Goal: Task Accomplishment & Management: Manage account settings

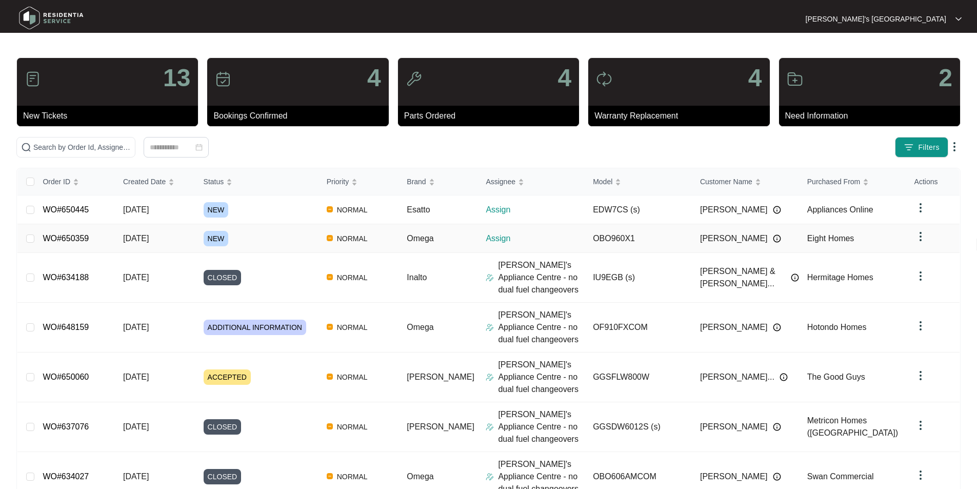
click at [71, 237] on link "WO#650359" at bounding box center [66, 238] width 46 height 9
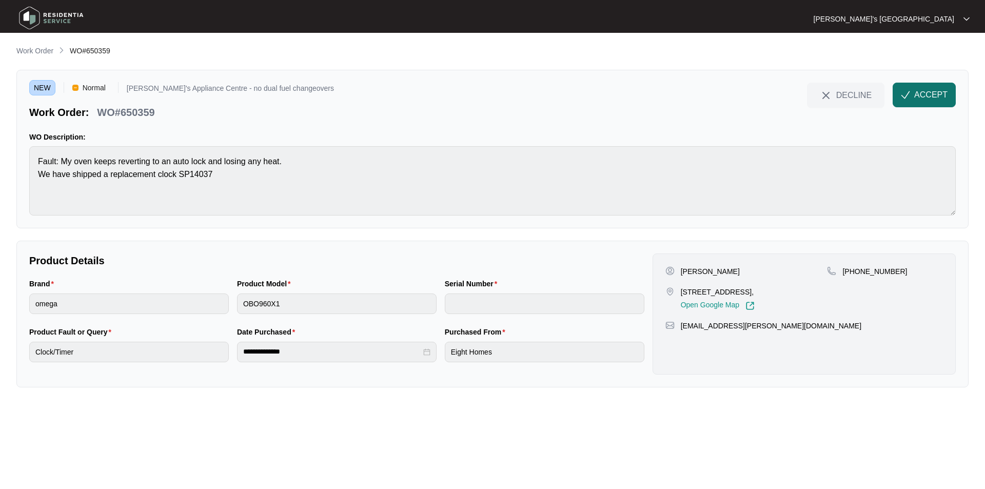
click at [938, 90] on span "ACCEPT" at bounding box center [930, 95] width 33 height 12
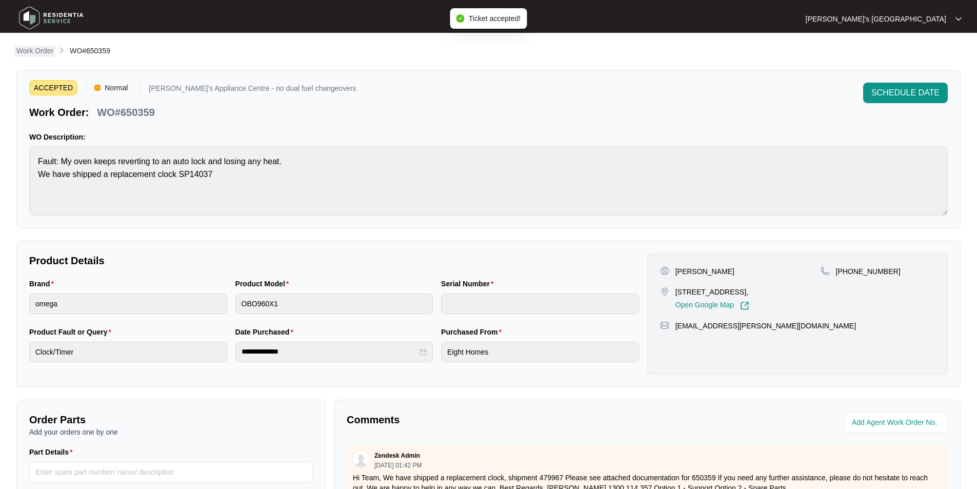
click at [30, 51] on p "Work Order" at bounding box center [34, 51] width 37 height 10
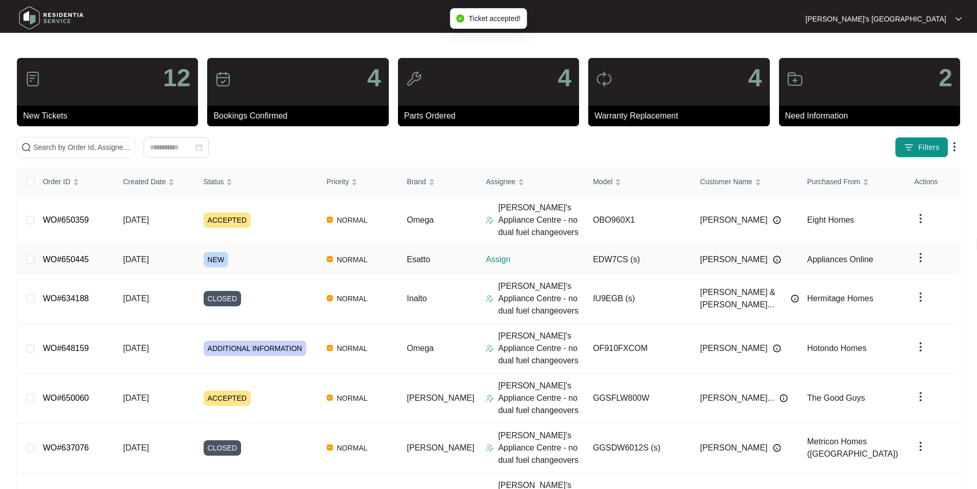
click at [65, 255] on link "WO#650445" at bounding box center [66, 259] width 46 height 9
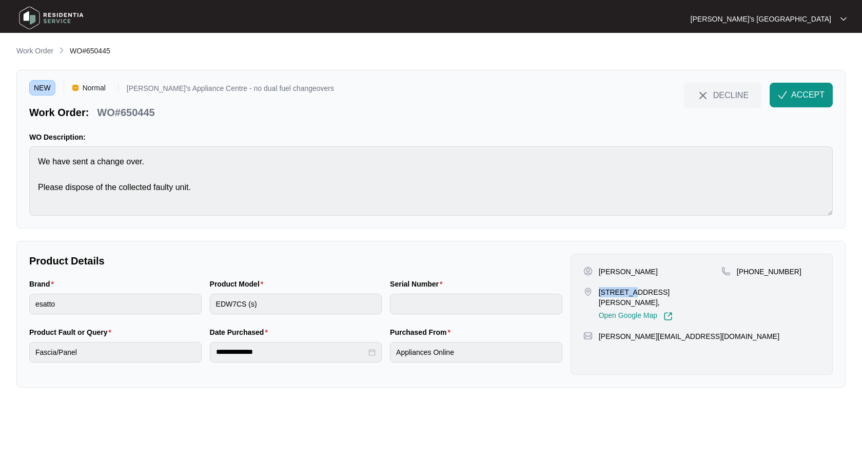
drag, startPoint x: 599, startPoint y: 294, endPoint x: 629, endPoint y: 292, distance: 30.3
click at [629, 292] on p "[STREET_ADDRESS][PERSON_NAME]," at bounding box center [660, 297] width 123 height 21
copy p "3 [PERSON_NAME]"
click at [616, 272] on p "[PERSON_NAME]" at bounding box center [628, 271] width 59 height 10
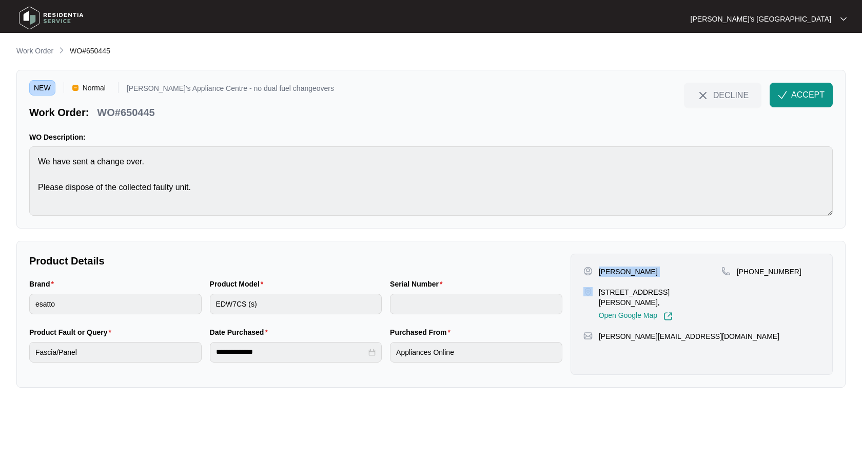
click at [616, 272] on p "[PERSON_NAME]" at bounding box center [628, 271] width 59 height 10
copy p "[PERSON_NAME]"
click at [797, 269] on div "[PHONE_NUMBER]" at bounding box center [770, 271] width 99 height 10
click at [767, 268] on p "[PHONE_NUMBER]" at bounding box center [769, 271] width 65 height 10
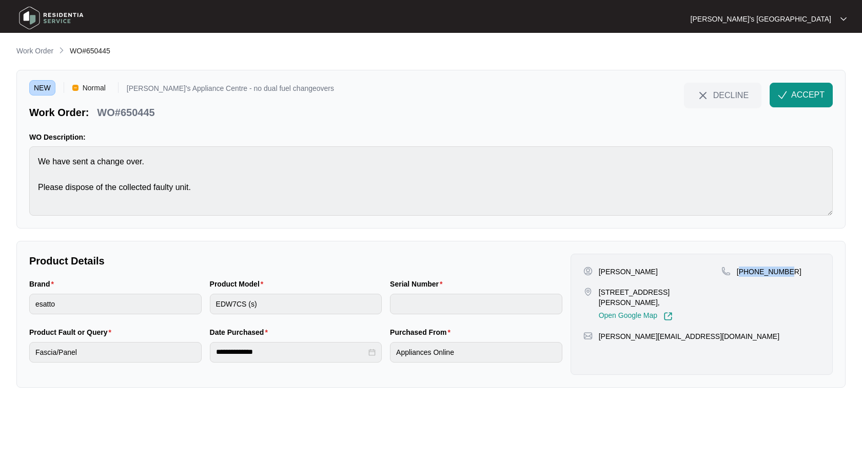
copy p "61417327588"
drag, startPoint x: 599, startPoint y: 290, endPoint x: 644, endPoint y: 293, distance: 44.7
click at [644, 293] on p "[STREET_ADDRESS][PERSON_NAME]," at bounding box center [660, 297] width 123 height 21
copy p "[STREET_ADDRESS][PERSON_NAME]"
click at [661, 290] on p "[STREET_ADDRESS][PERSON_NAME]," at bounding box center [660, 297] width 123 height 21
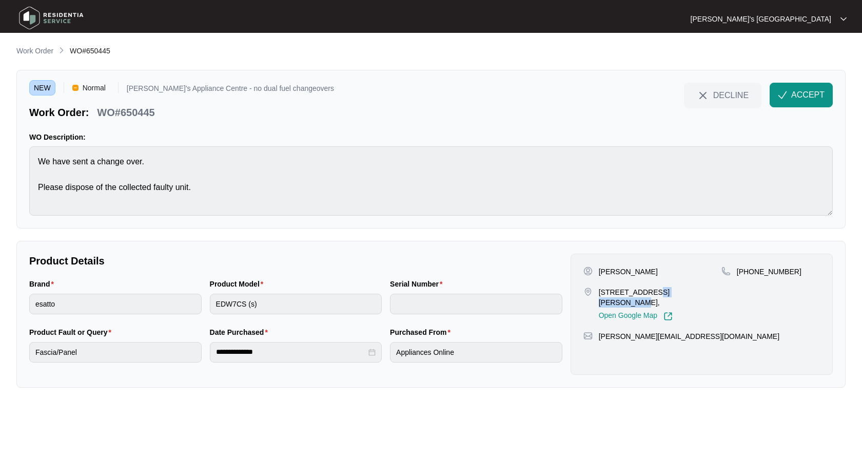
drag, startPoint x: 643, startPoint y: 293, endPoint x: 690, endPoint y: 292, distance: 46.7
click at [690, 292] on p "[STREET_ADDRESS][PERSON_NAME]," at bounding box center [660, 297] width 123 height 21
copy p "Indented Head"
click at [630, 269] on p "[PERSON_NAME]" at bounding box center [628, 271] width 59 height 10
drag, startPoint x: 630, startPoint y: 269, endPoint x: 810, endPoint y: 260, distance: 180.3
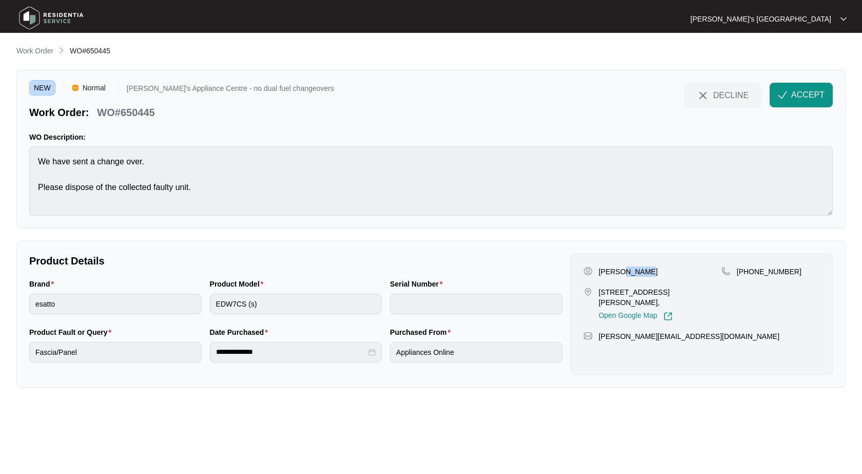
click at [631, 268] on p "[PERSON_NAME]" at bounding box center [628, 271] width 59 height 10
copy p "Scales"
click at [633, 273] on p "[PERSON_NAME]" at bounding box center [628, 271] width 59 height 10
copy p "Scales"
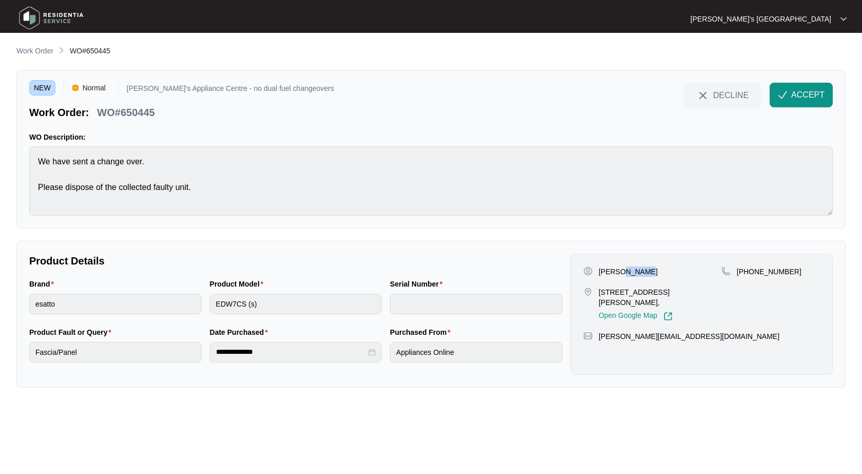
click at [130, 110] on p "WO#650445" at bounding box center [125, 112] width 57 height 14
drag, startPoint x: 130, startPoint y: 110, endPoint x: 651, endPoint y: 110, distance: 521.3
click at [132, 110] on p "WO#650445" at bounding box center [125, 112] width 57 height 14
copy p "650445"
click at [817, 97] on span "ACCEPT" at bounding box center [807, 95] width 33 height 12
